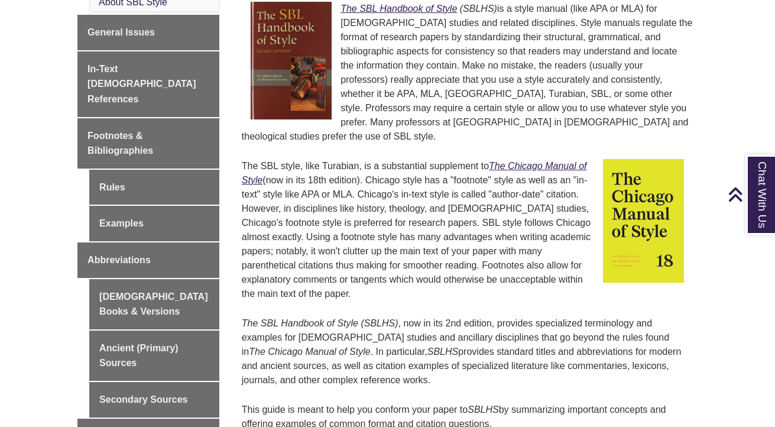
scroll to position [391, 0]
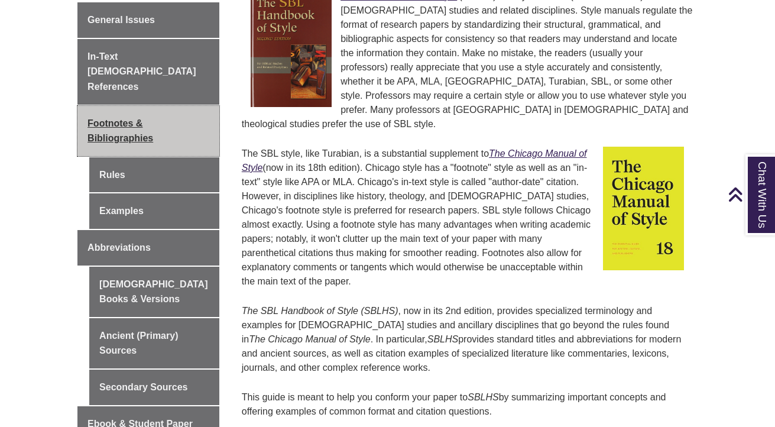
click at [134, 118] on span "Footnotes & Bibliographies" at bounding box center [121, 130] width 66 height 25
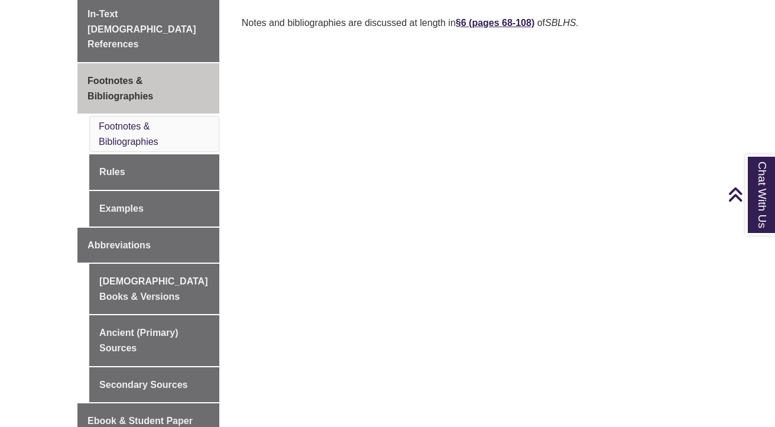
scroll to position [412, 0]
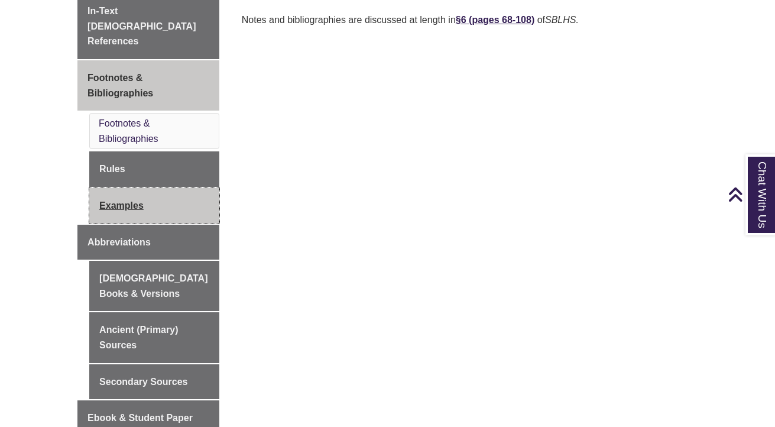
click at [137, 192] on link "Examples" at bounding box center [154, 205] width 130 height 35
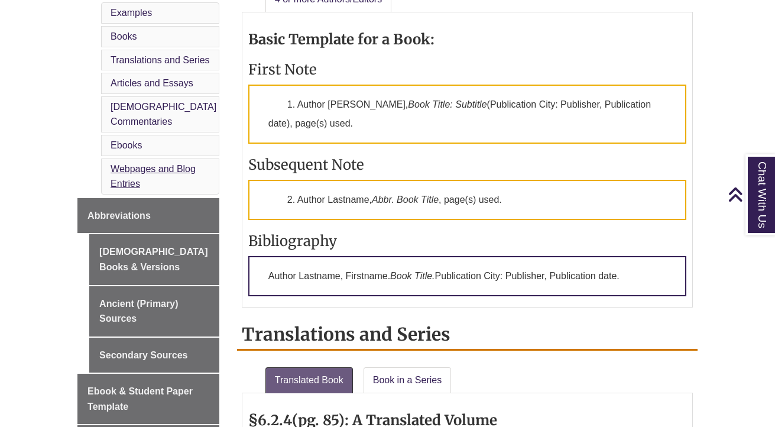
scroll to position [615, 0]
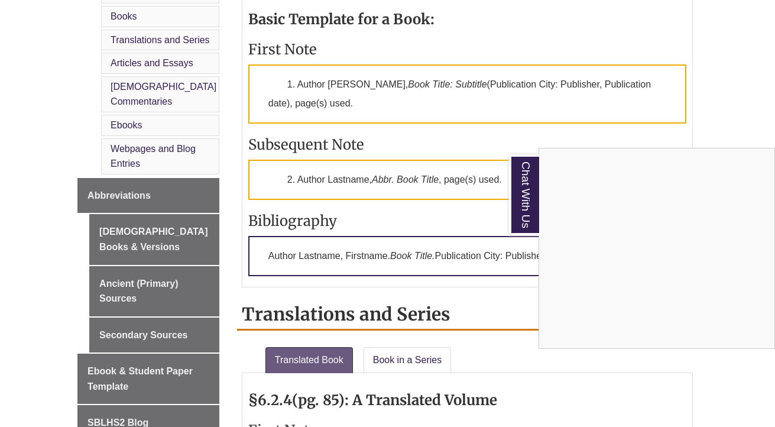
click at [121, 331] on div "Chat With Us" at bounding box center [387, 213] width 775 height 427
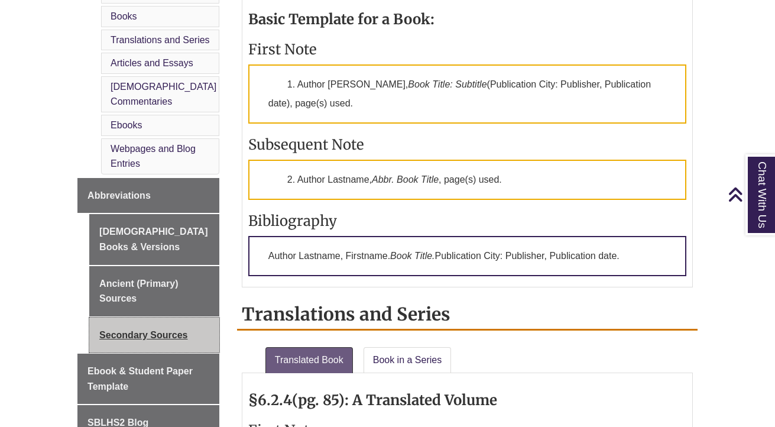
click at [114, 335] on link "Secondary Sources" at bounding box center [154, 335] width 130 height 35
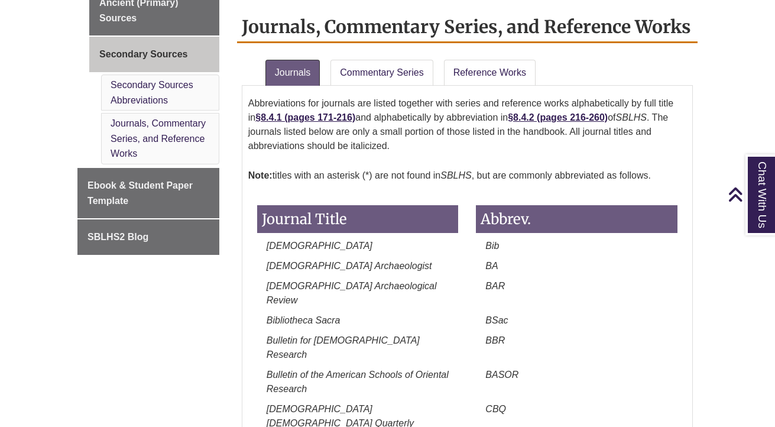
scroll to position [697, 0]
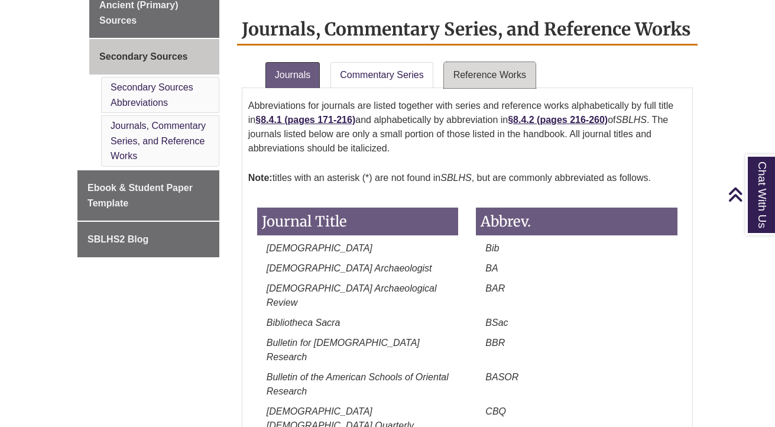
click at [511, 75] on link "Reference Works" at bounding box center [490, 75] width 92 height 26
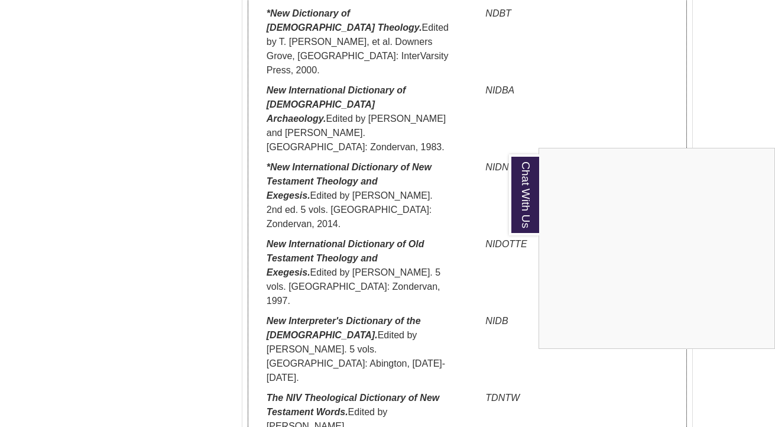
scroll to position [3795, 0]
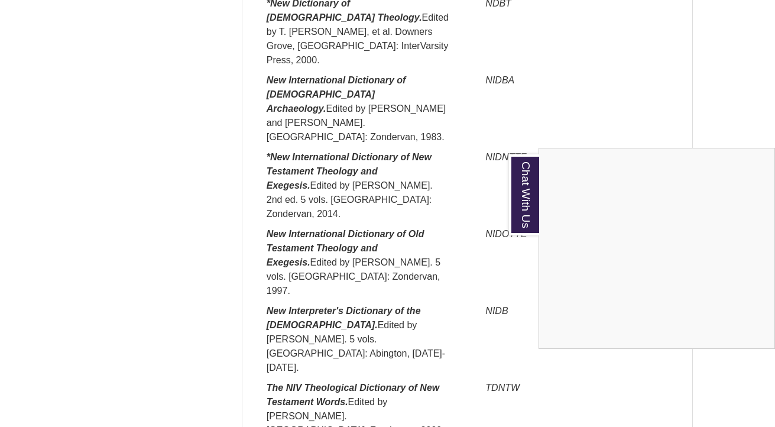
click at [289, 111] on div "Chat With Us" at bounding box center [387, 213] width 775 height 427
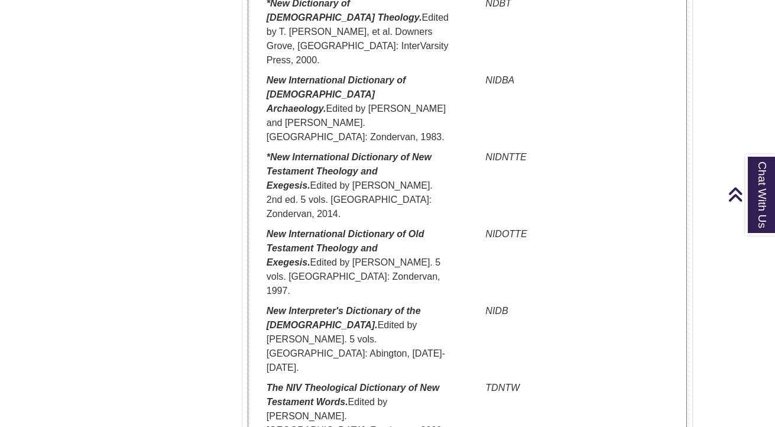
copy em "Theological Dictionary of the Old Testament."
drag, startPoint x: 322, startPoint y: 96, endPoint x: 253, endPoint y: 79, distance: 70.6
